Goal: Task Accomplishment & Management: Manage account settings

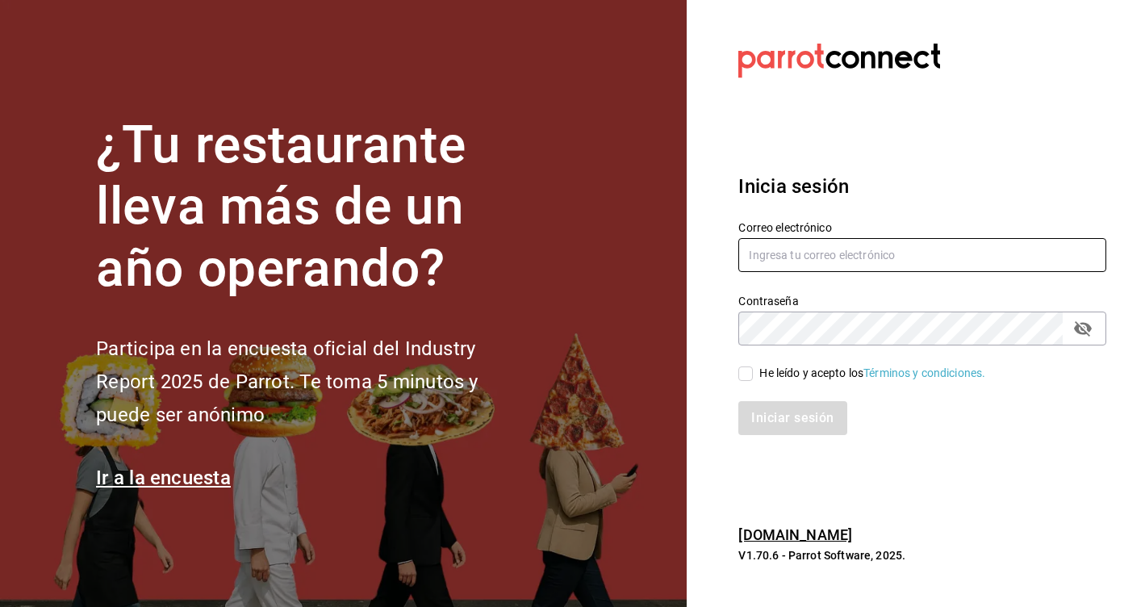
type input "[EMAIL_ADDRESS][DOMAIN_NAME]"
click at [745, 382] on div "Iniciar sesión" at bounding box center [912, 408] width 387 height 53
click at [746, 380] on input "He leído y acepto los Términos y condiciones." at bounding box center [746, 373] width 15 height 15
checkbox input "true"
click at [766, 422] on button "Iniciar sesión" at bounding box center [794, 418] width 110 height 34
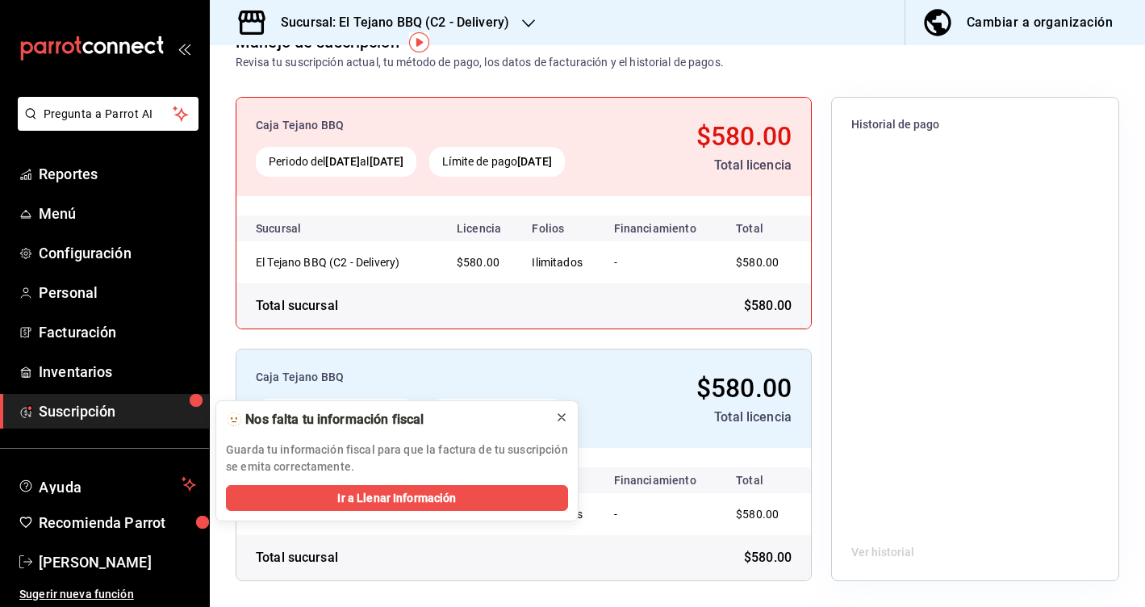
click at [562, 416] on icon at bounding box center [561, 417] width 13 height 13
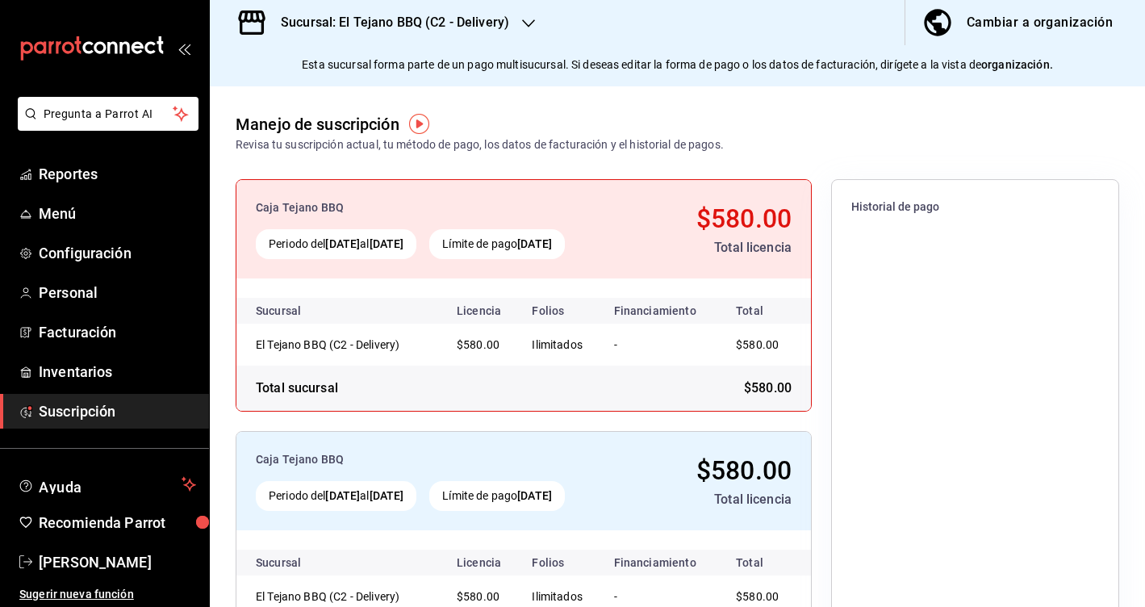
scroll to position [80, 0]
click at [488, 212] on div "Caja Tejano BBQ" at bounding box center [440, 207] width 369 height 17
click at [342, 395] on div "Total sucursal $580.00" at bounding box center [524, 387] width 575 height 45
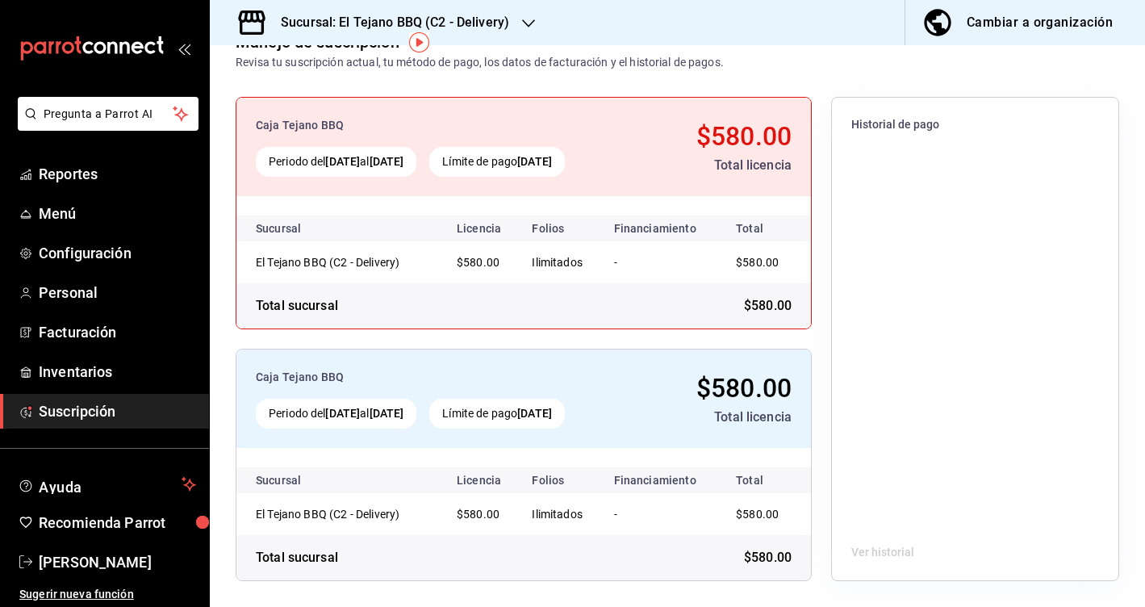
scroll to position [0, 0]
click at [132, 409] on span "Suscripción" at bounding box center [117, 411] width 157 height 22
click at [345, 28] on h3 "Sucursal: El Tejano BBQ (C2 - Delivery)" at bounding box center [388, 22] width 241 height 19
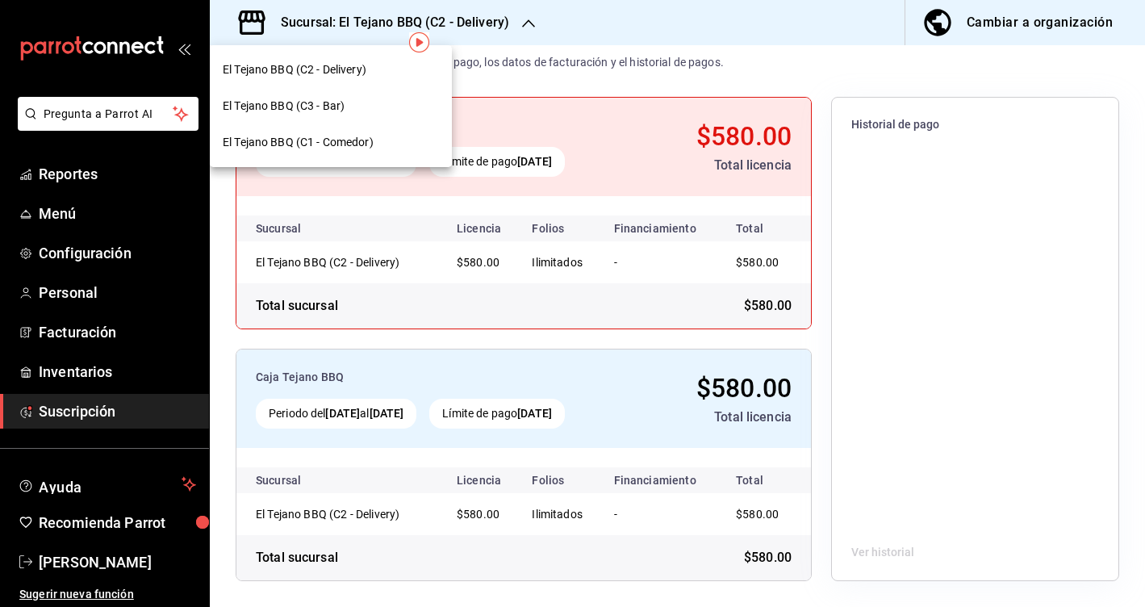
click at [402, 149] on div "El Tejano BBQ (C1 - Comedor)" at bounding box center [331, 142] width 216 height 17
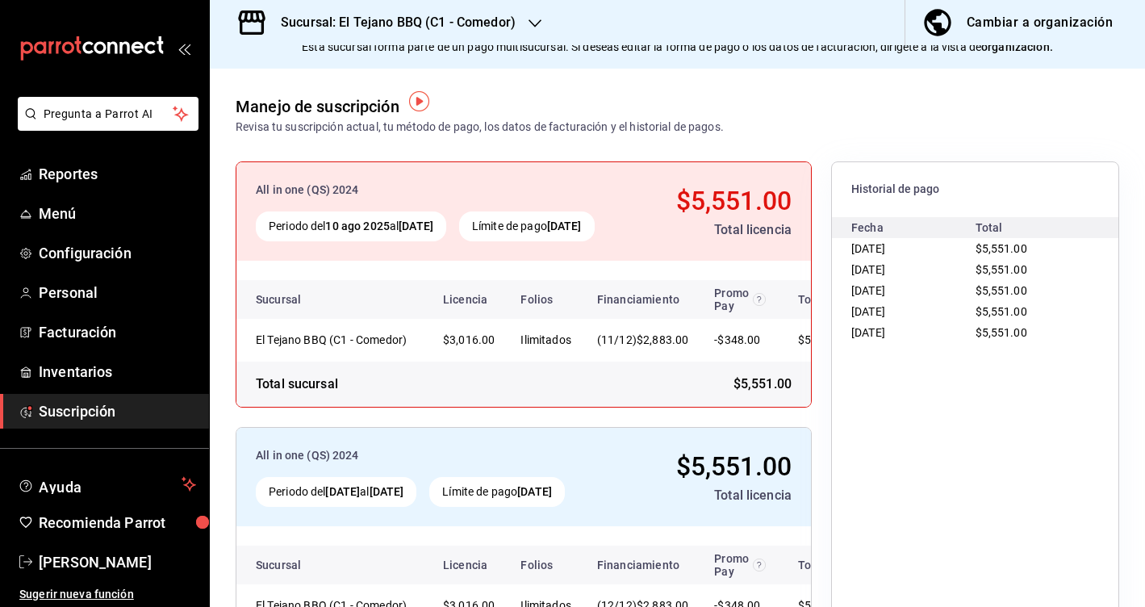
scroll to position [124, 0]
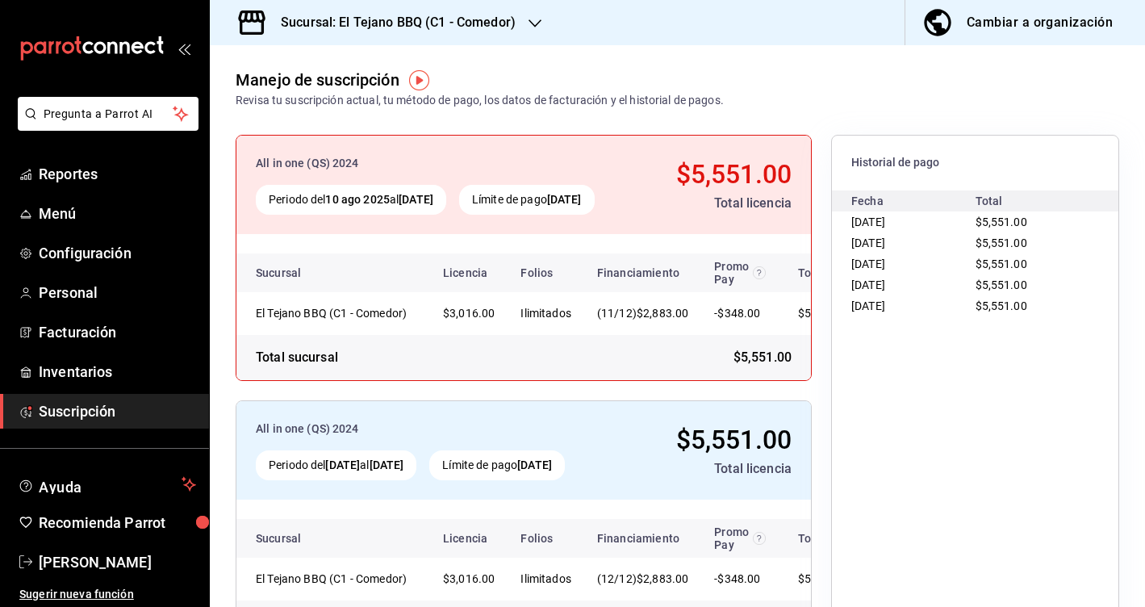
click at [672, 322] on div "(11/12) $2,883.00" at bounding box center [642, 313] width 91 height 17
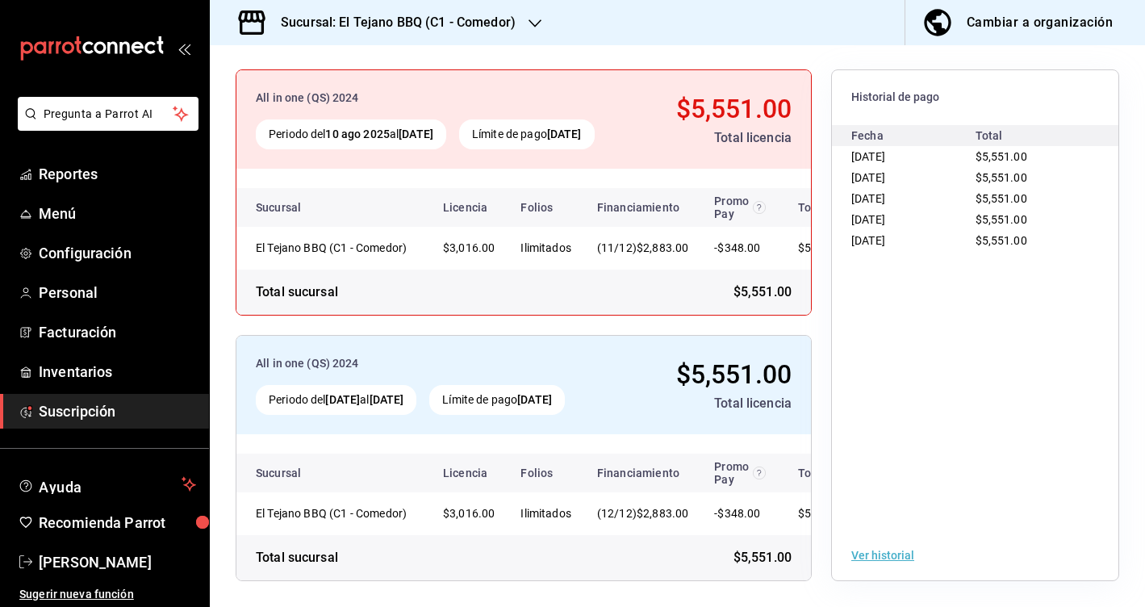
scroll to position [0, 0]
click at [862, 551] on button "Ver historial" at bounding box center [883, 555] width 63 height 11
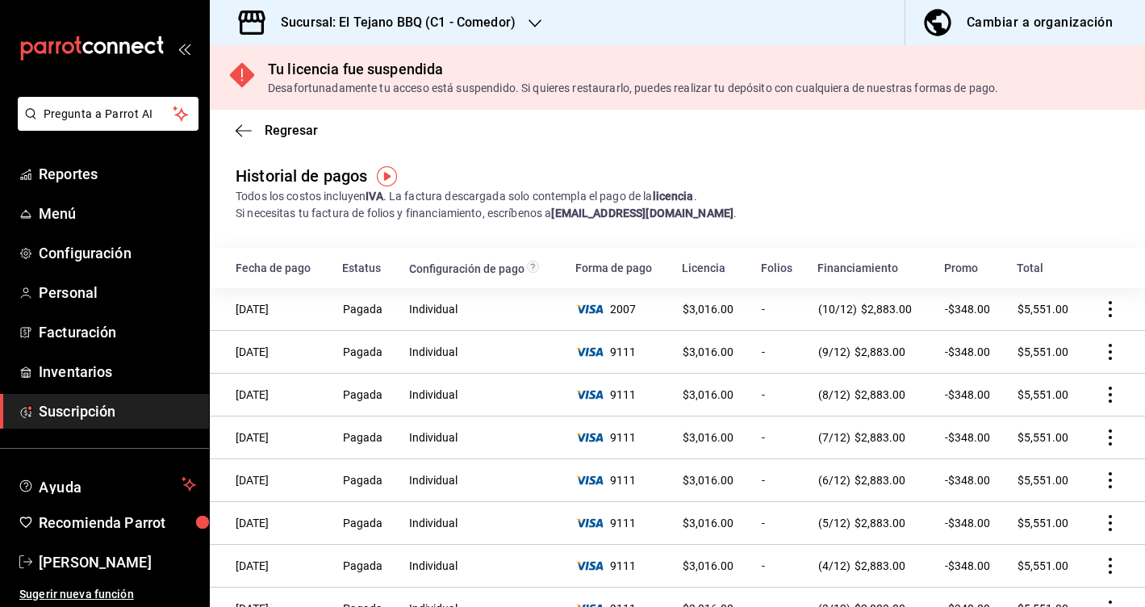
click at [232, 116] on div "Regresar" at bounding box center [678, 130] width 936 height 41
click at [246, 139] on div "Regresar" at bounding box center [678, 130] width 936 height 41
click at [245, 135] on icon "button" at bounding box center [244, 131] width 16 height 15
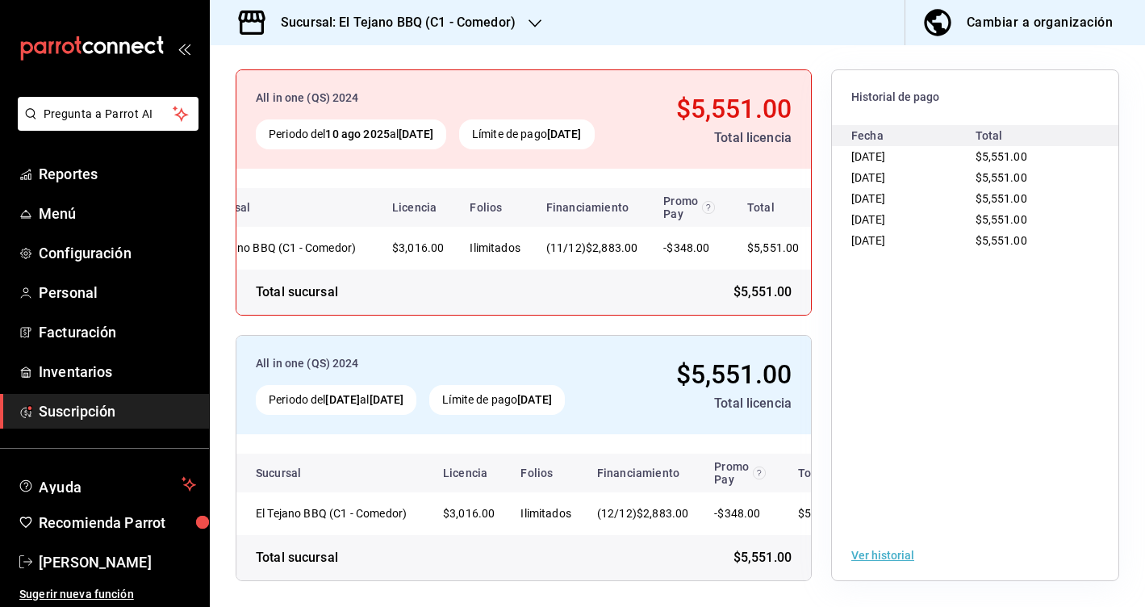
click at [777, 290] on span "$5,551.00" at bounding box center [763, 292] width 58 height 19
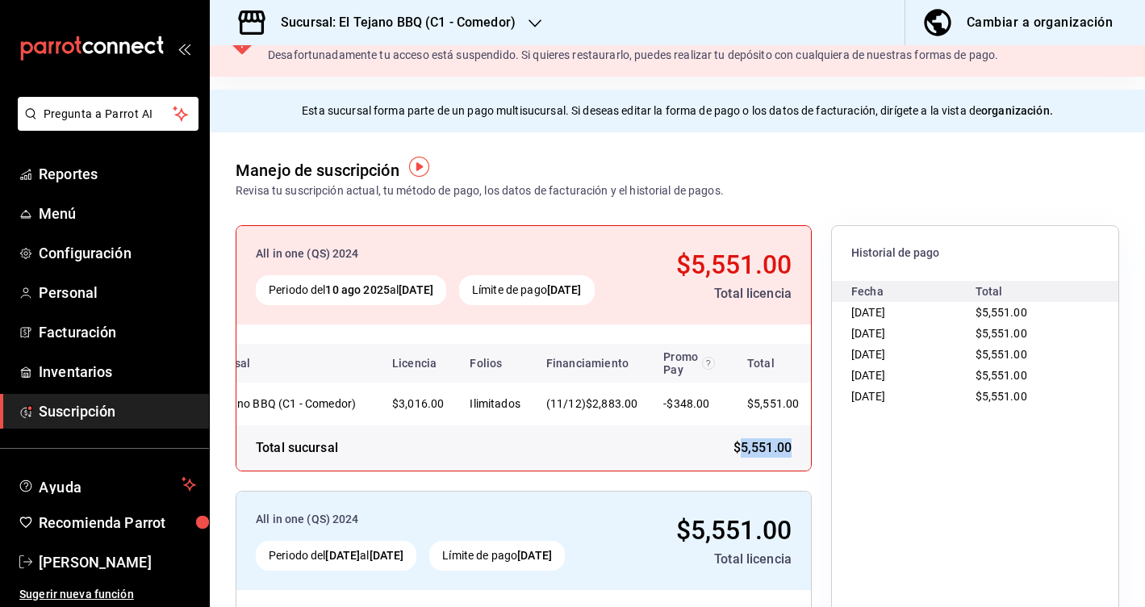
scroll to position [43, 0]
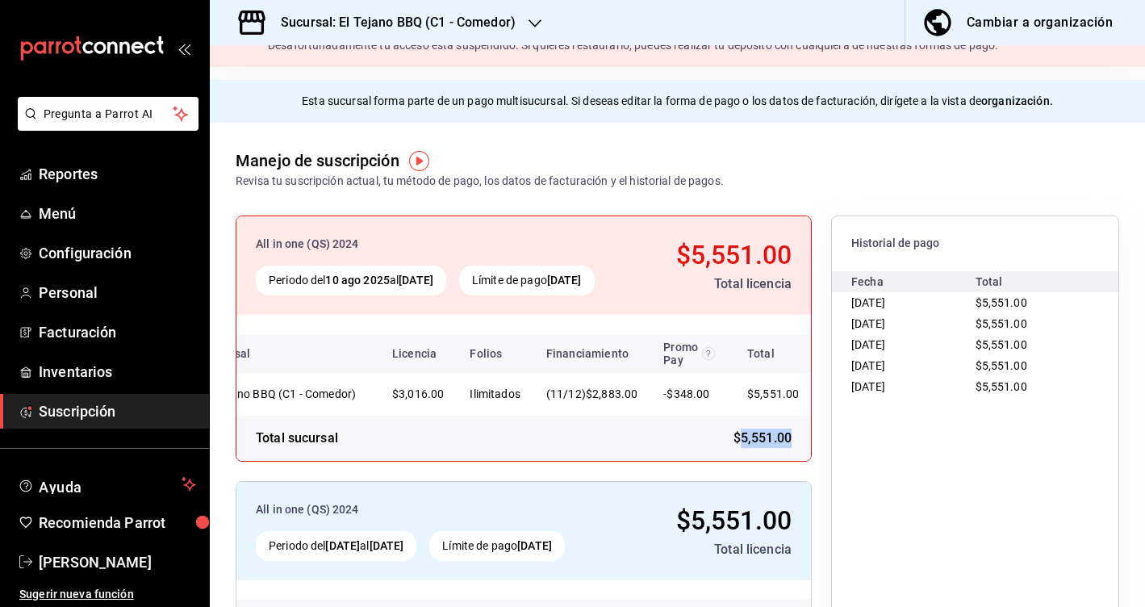
click at [96, 410] on span "Suscripción" at bounding box center [117, 411] width 157 height 22
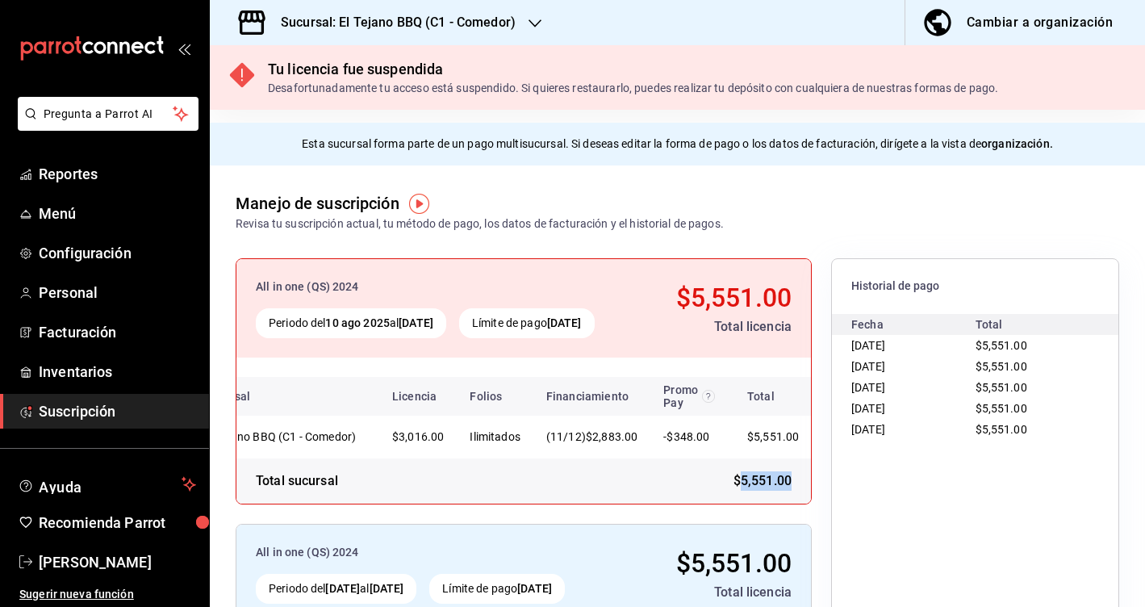
scroll to position [0, 0]
click at [419, 33] on div "Sucursal: El Tejano BBQ (C1 - Comedor)" at bounding box center [385, 22] width 325 height 45
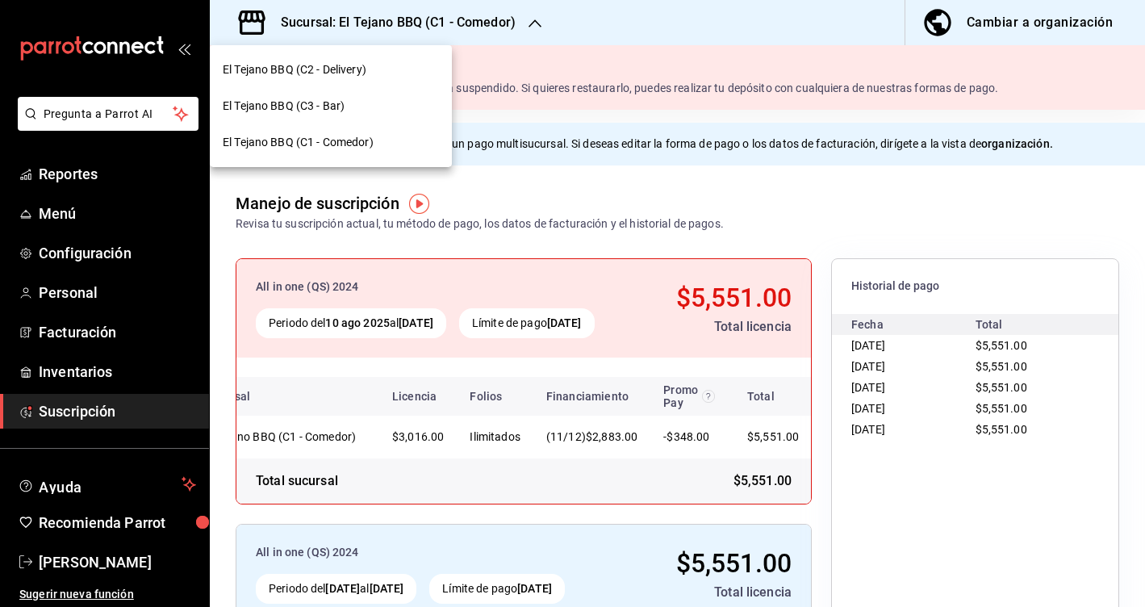
click at [412, 107] on div "El Tejano BBQ (C3 - Bar)" at bounding box center [331, 106] width 216 height 17
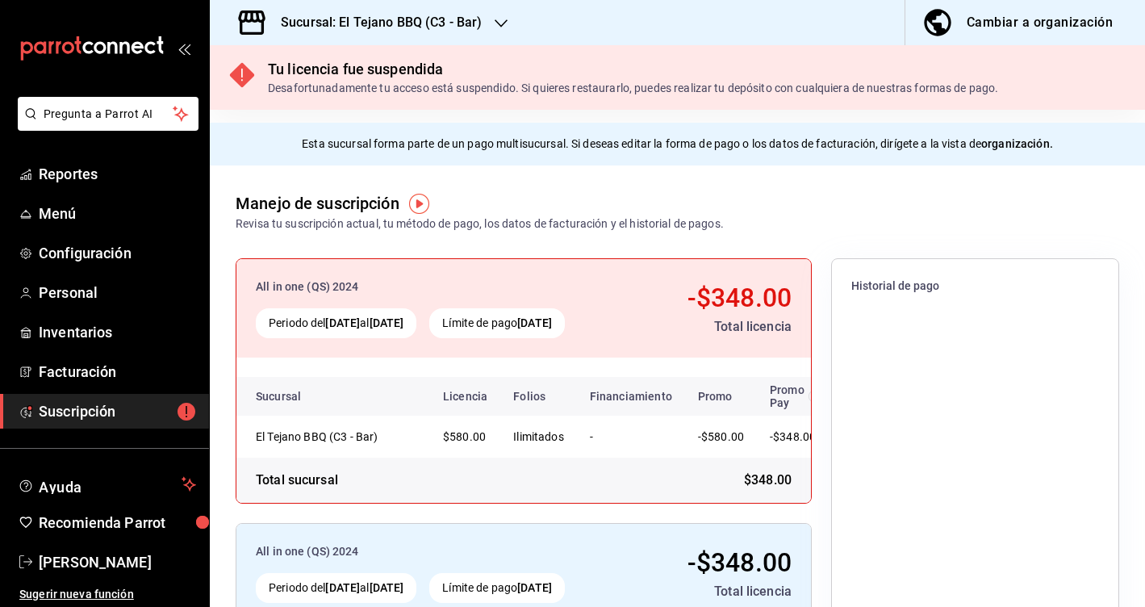
click at [384, 36] on div "Sucursal: El Tejano BBQ (C3 - Bar)" at bounding box center [368, 22] width 291 height 45
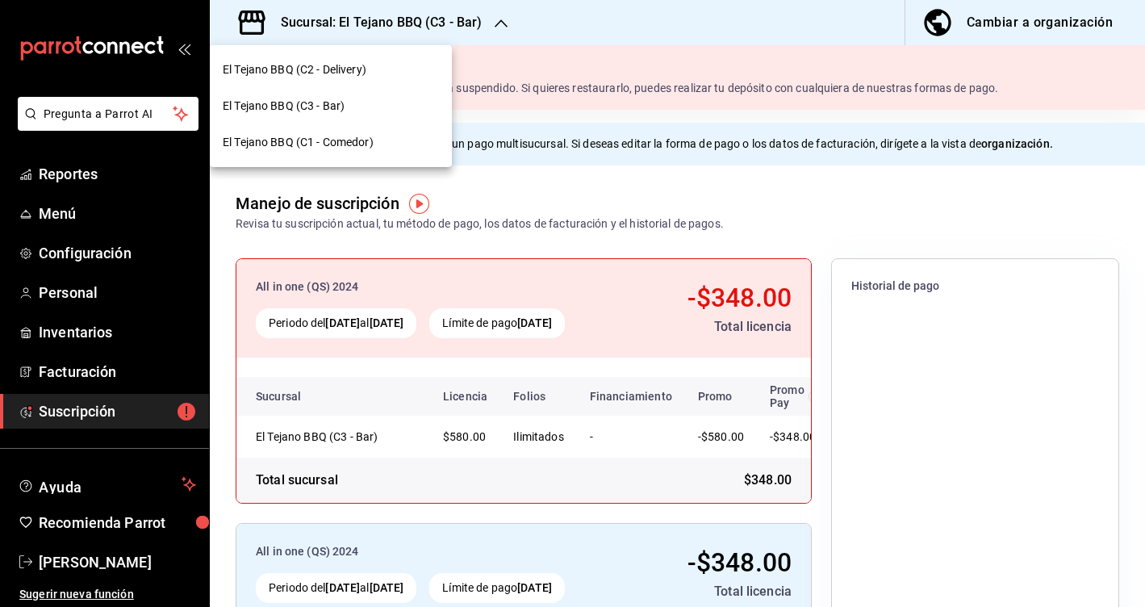
click at [383, 142] on div "El Tejano BBQ (C1 - Comedor)" at bounding box center [331, 142] width 216 height 17
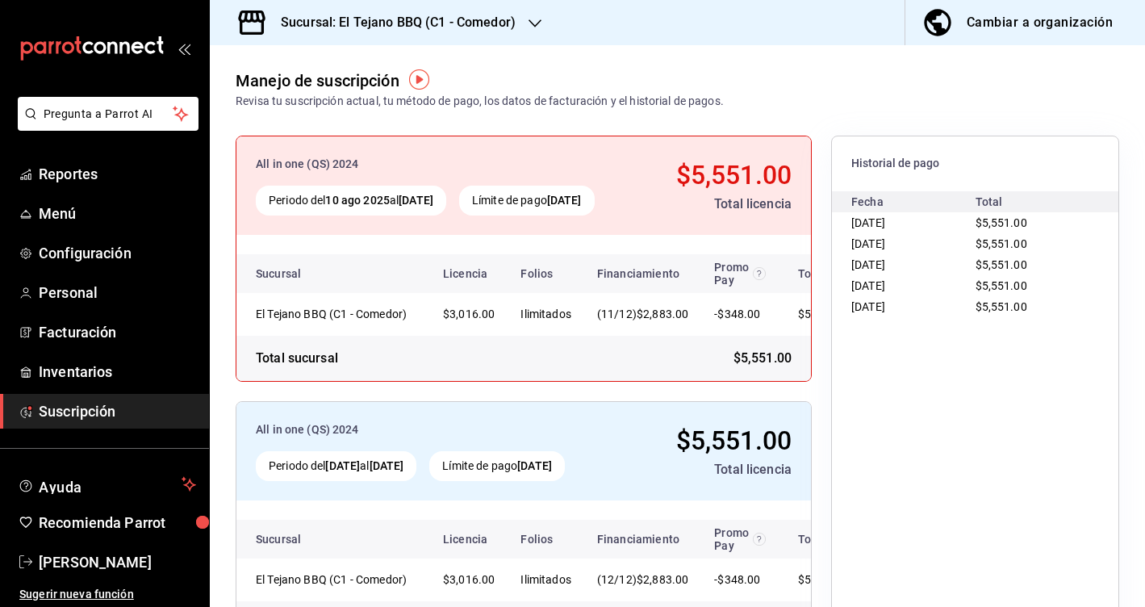
scroll to position [122, 0]
click at [490, 35] on div "Sucursal: El Tejano BBQ (C1 - Comedor)" at bounding box center [385, 22] width 325 height 45
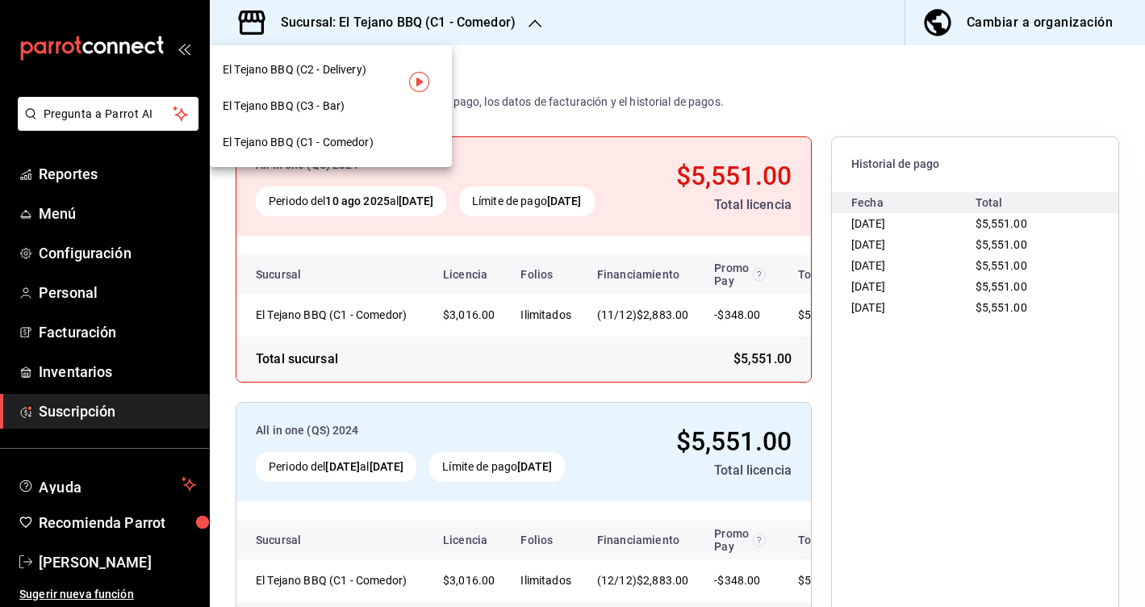
click at [379, 69] on div "El Tejano BBQ (C2 - Delivery)" at bounding box center [331, 69] width 216 height 17
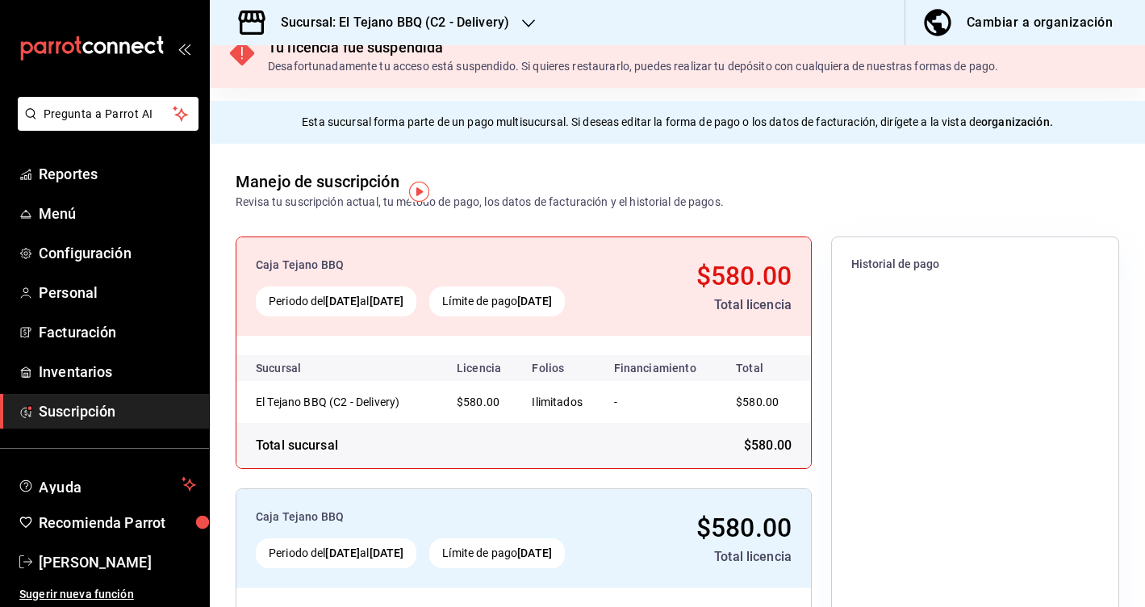
scroll to position [8, 0]
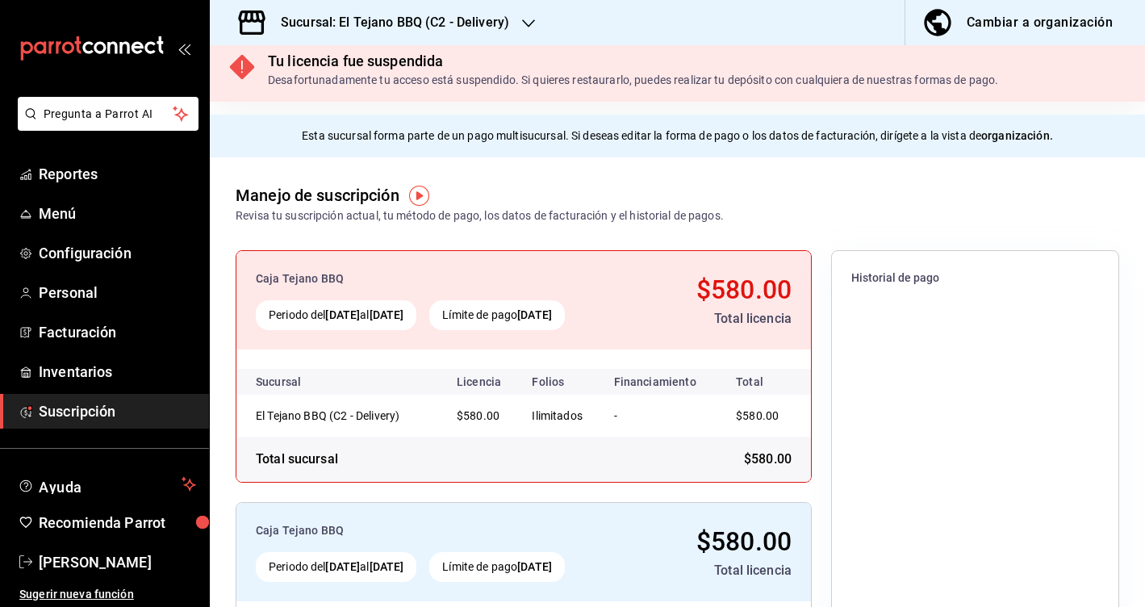
click at [421, 15] on h3 "Sucursal: El Tejano BBQ (C2 - Delivery)" at bounding box center [388, 22] width 241 height 19
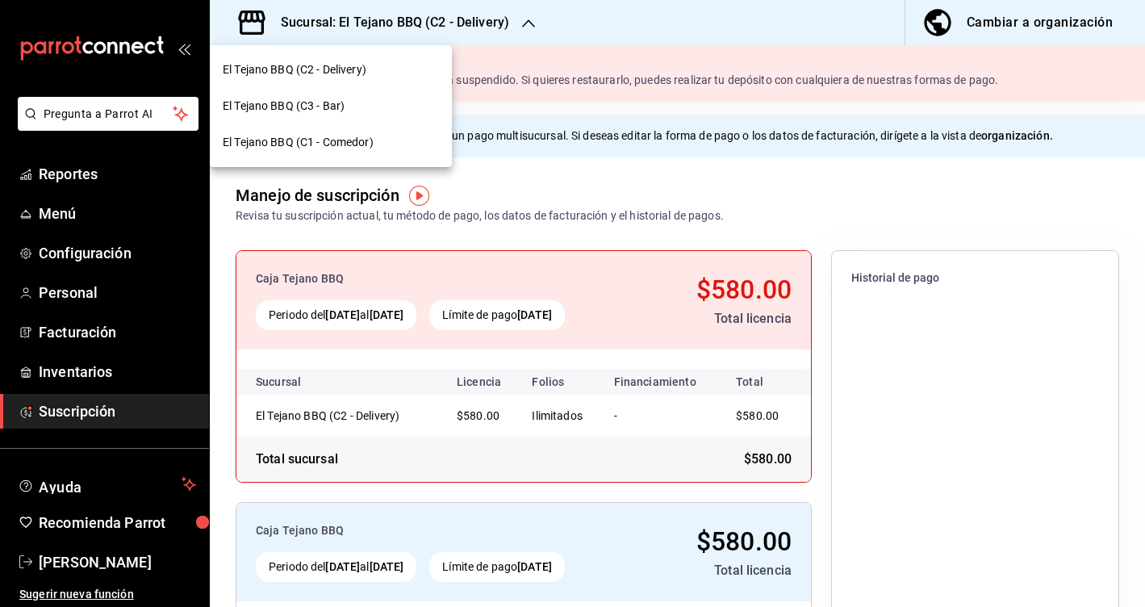
click at [386, 102] on div "El Tejano BBQ (C3 - Bar)" at bounding box center [331, 106] width 216 height 17
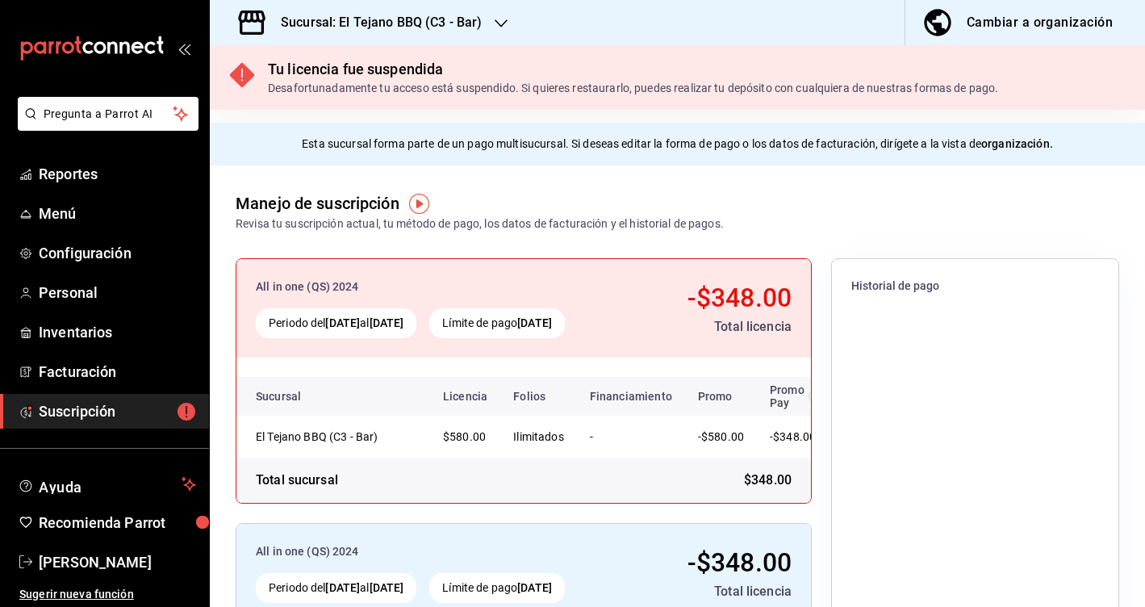
click at [421, 18] on h3 "Sucursal: El Tejano BBQ (C3 - Bar)" at bounding box center [375, 22] width 214 height 19
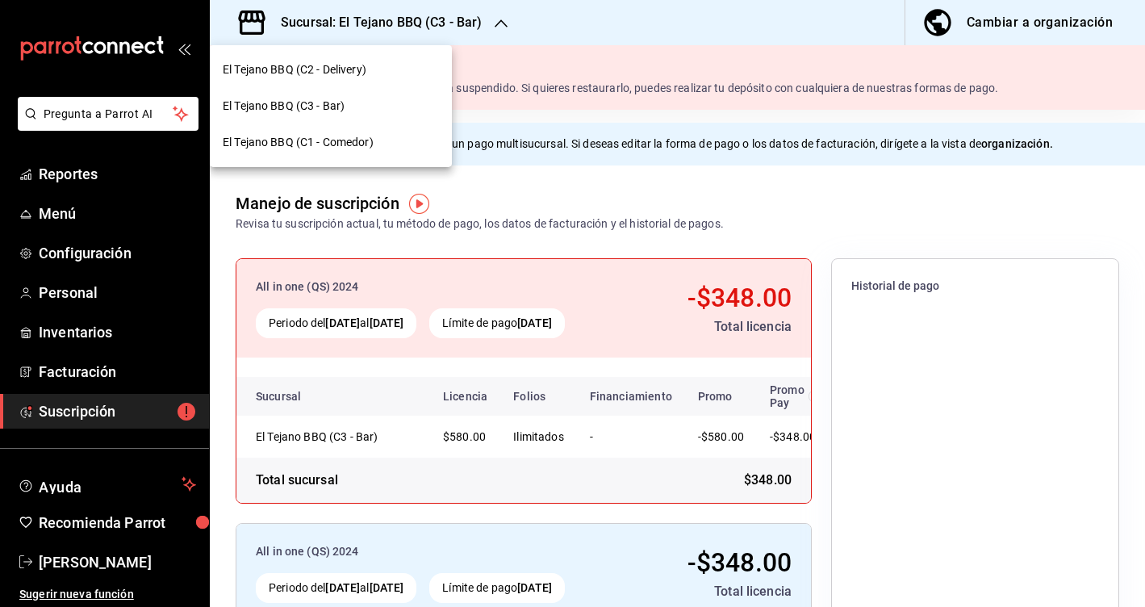
click at [404, 149] on div "El Tejano BBQ (C1 - Comedor)" at bounding box center [331, 142] width 216 height 17
